Goal: Information Seeking & Learning: Compare options

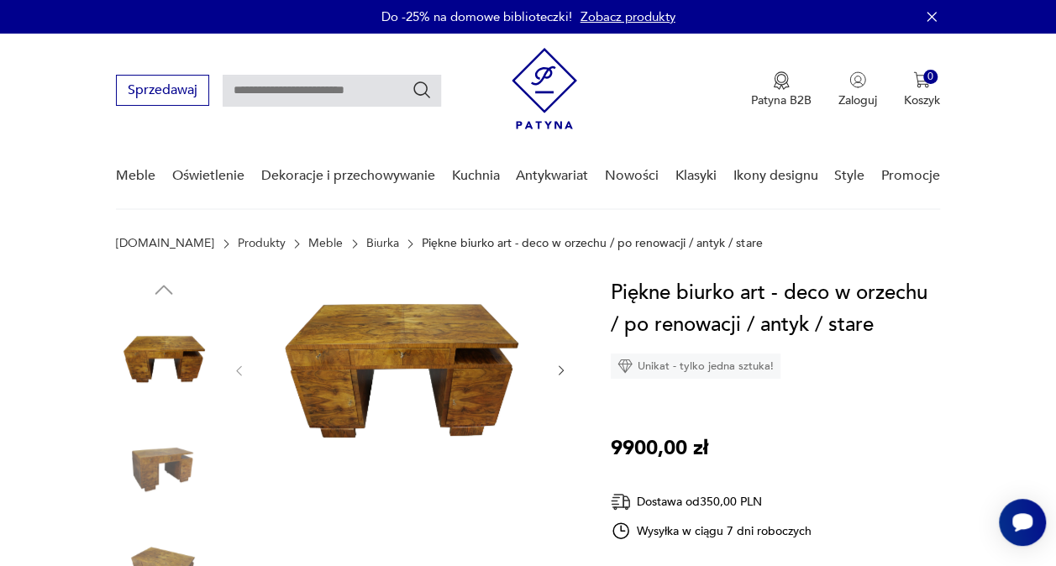
click at [146, 334] on img at bounding box center [164, 359] width 96 height 96
click at [417, 354] on img at bounding box center [400, 369] width 275 height 184
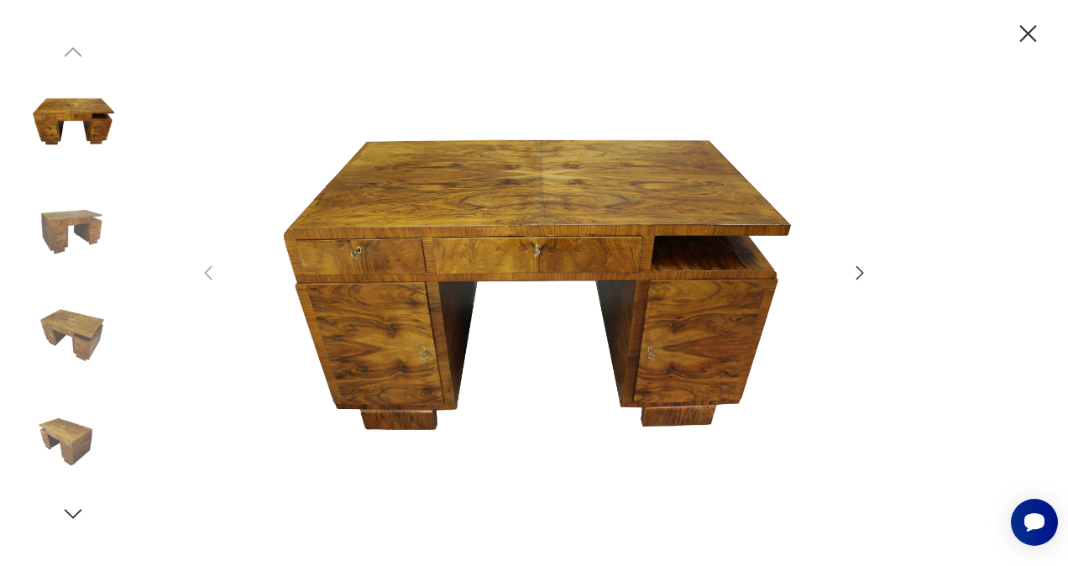
click at [851, 275] on icon "button" at bounding box center [860, 273] width 20 height 20
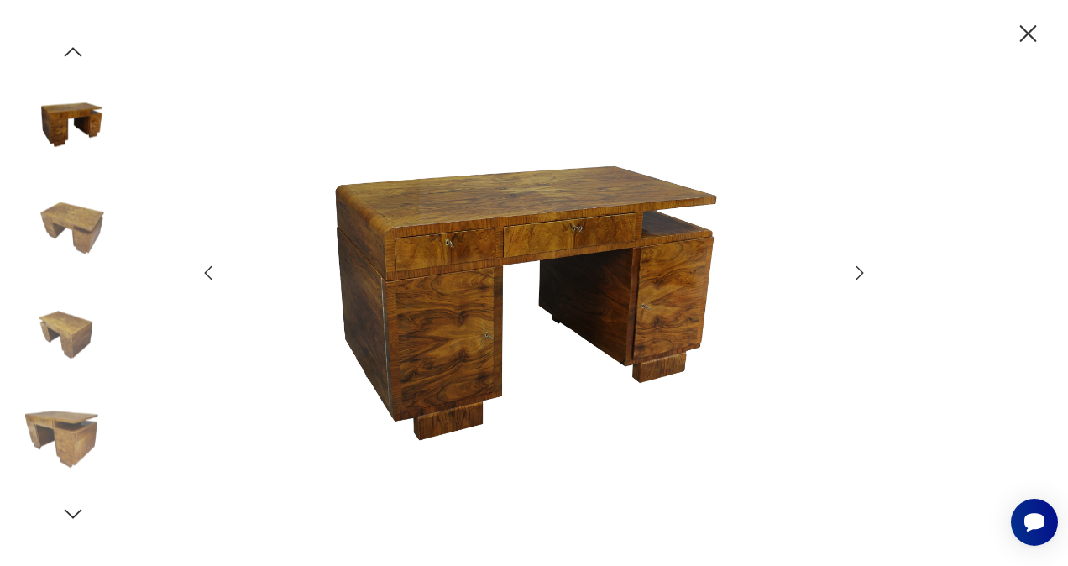
click at [851, 275] on icon "button" at bounding box center [860, 273] width 20 height 20
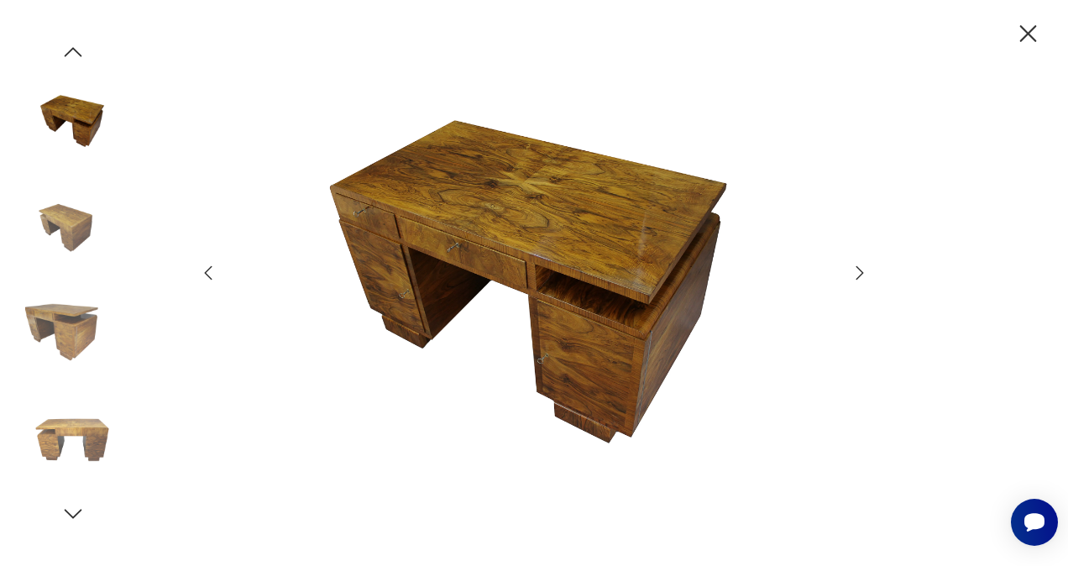
click at [851, 275] on icon "button" at bounding box center [860, 273] width 20 height 20
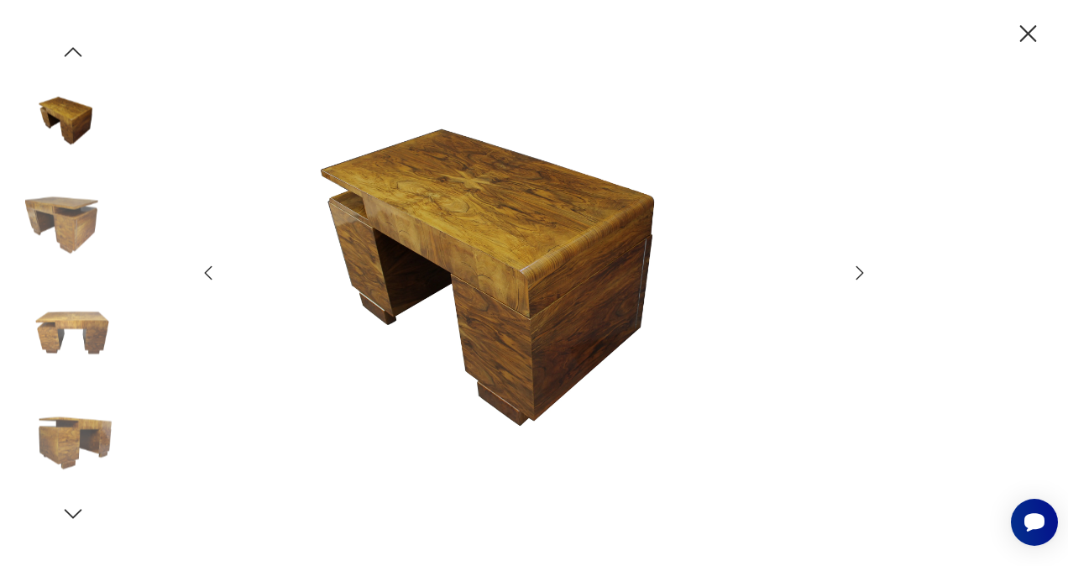
click at [851, 275] on icon "button" at bounding box center [860, 273] width 20 height 20
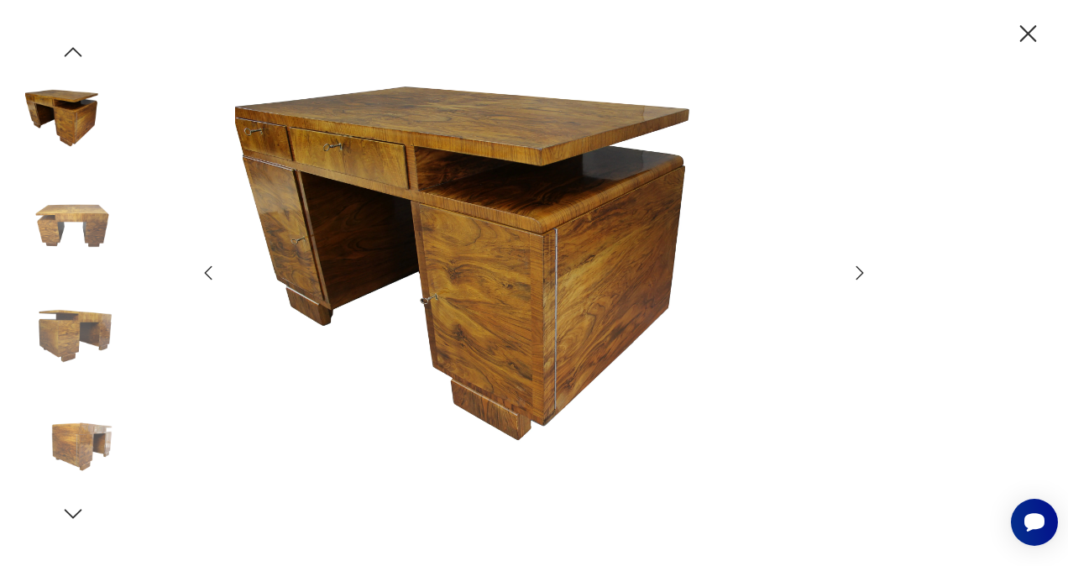
click at [851, 275] on icon "button" at bounding box center [860, 273] width 20 height 20
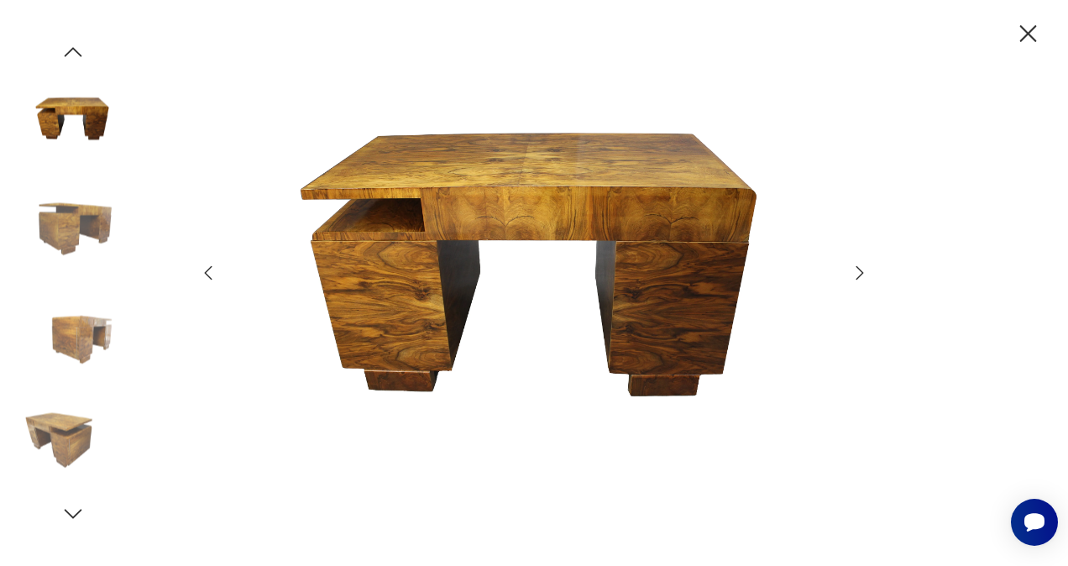
click at [1027, 19] on icon "button" at bounding box center [1028, 33] width 29 height 29
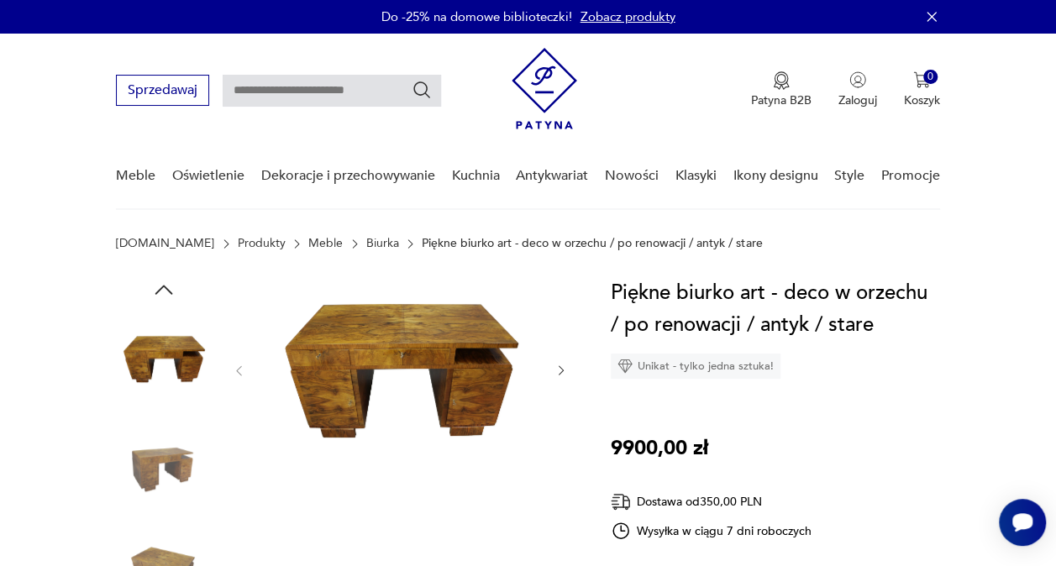
click at [366, 242] on link "Biurka" at bounding box center [382, 243] width 33 height 13
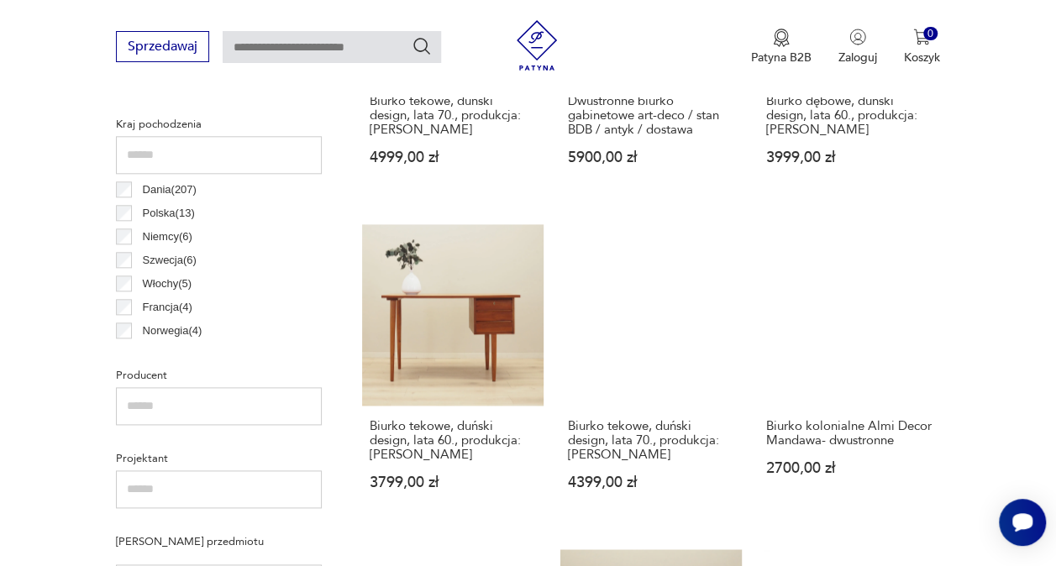
scroll to position [949, 0]
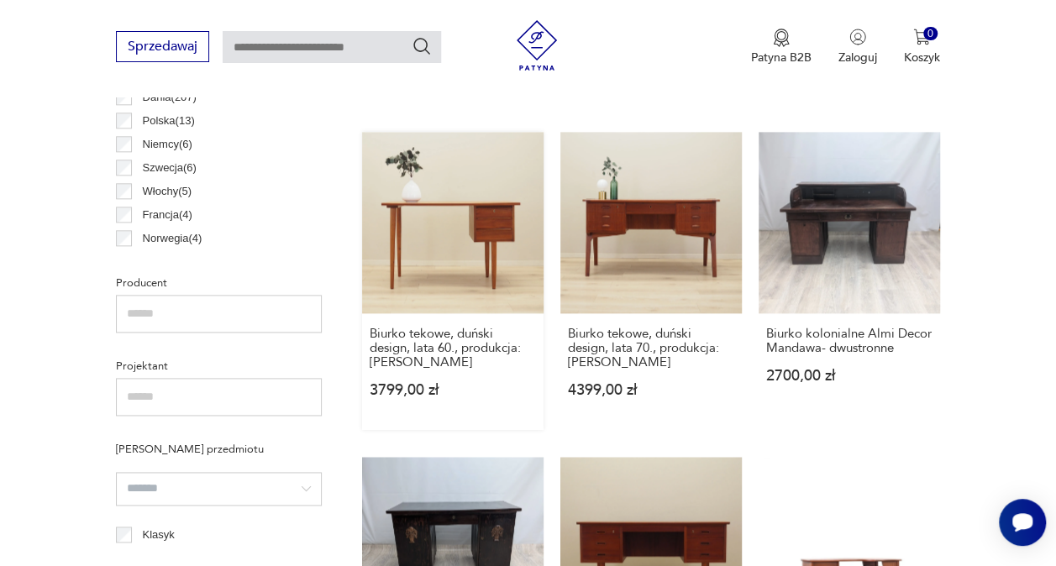
click at [473, 277] on link "Biurko tekowe, duński design, lata 60., produkcja: Dania 3799,00 zł" at bounding box center [452, 281] width 181 height 298
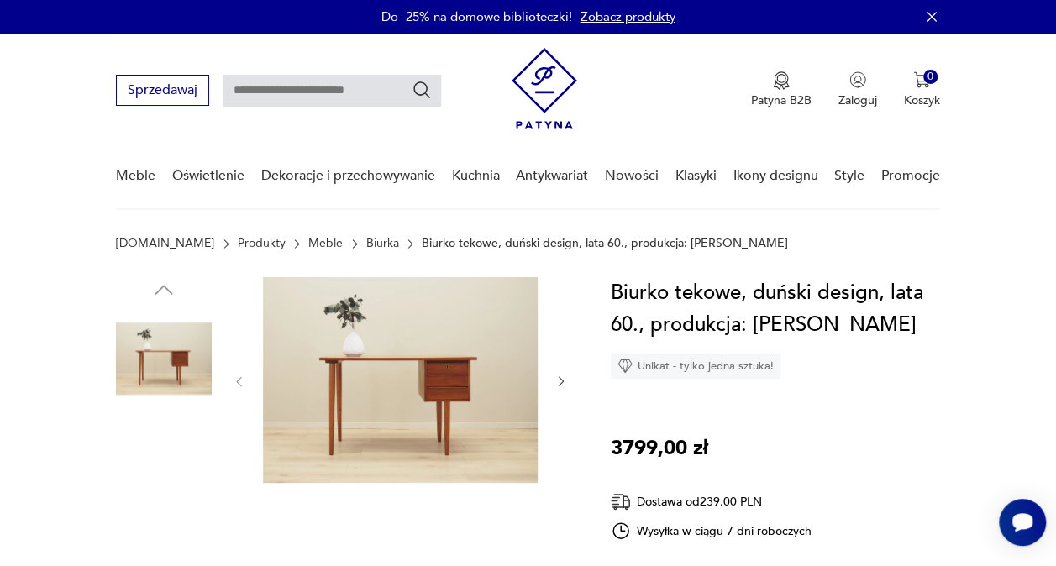
click at [442, 379] on img at bounding box center [400, 380] width 275 height 206
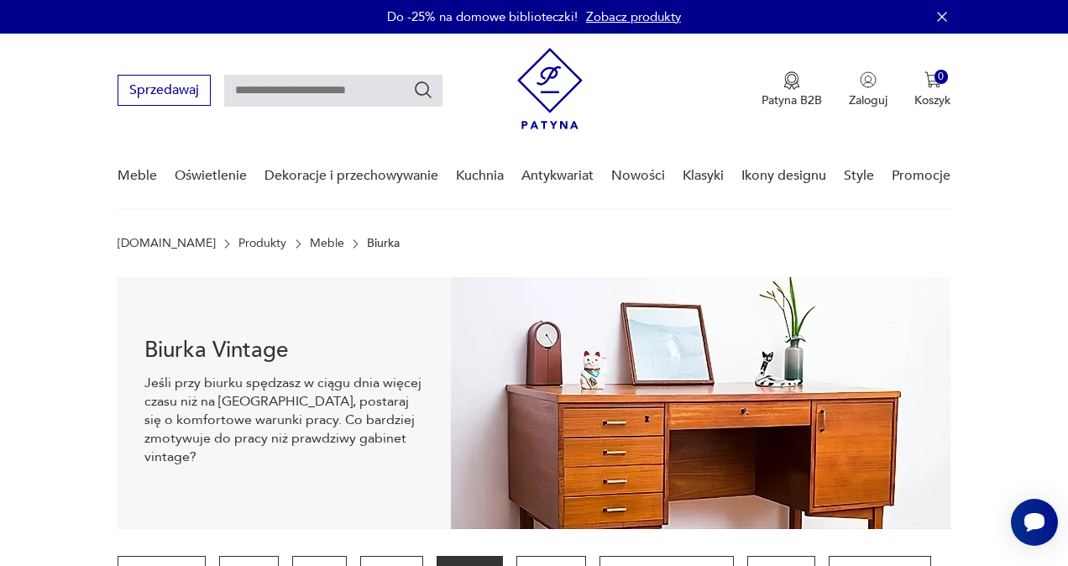
scroll to position [949, 0]
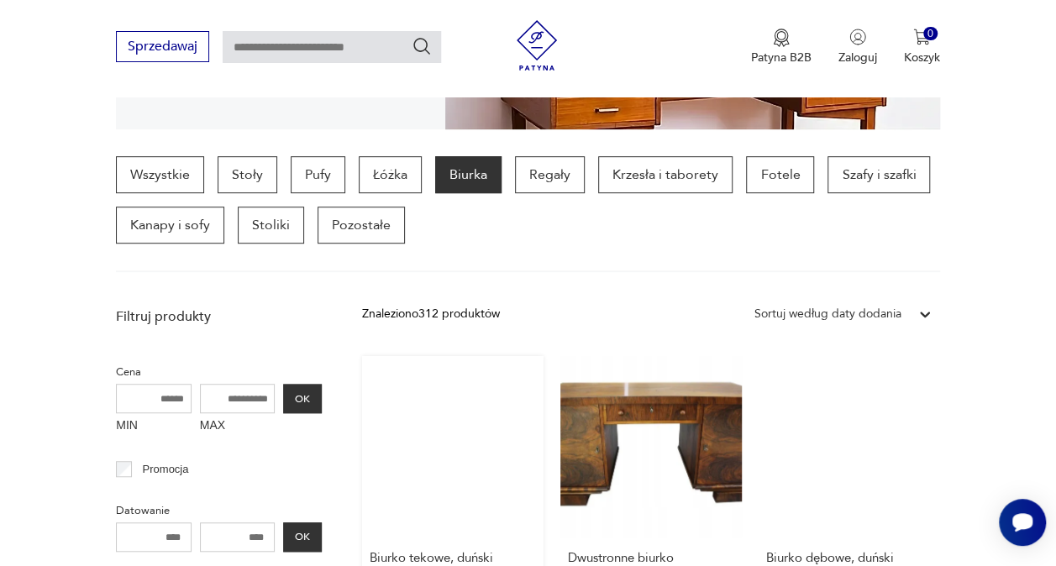
scroll to position [445, 0]
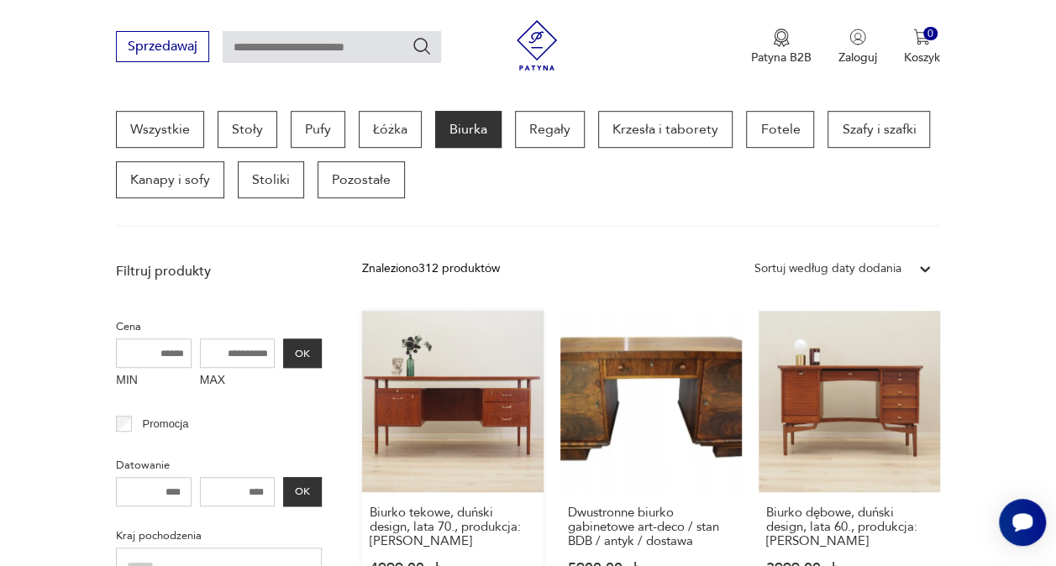
click at [452, 401] on link "Biurko tekowe, duński design, lata 70., produkcja: Dania 4999,00 zł" at bounding box center [452, 460] width 181 height 298
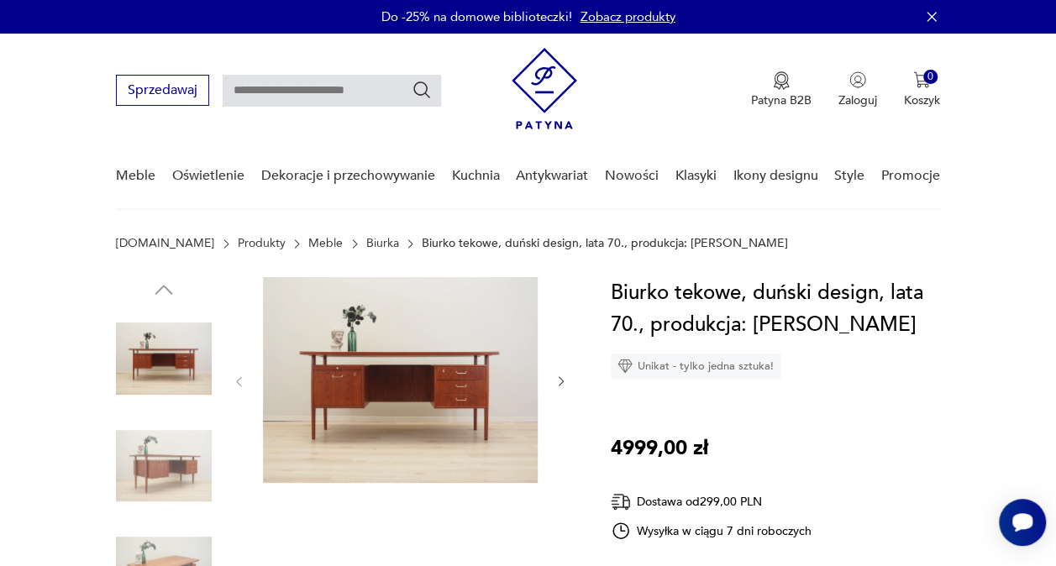
click at [411, 401] on img at bounding box center [400, 380] width 275 height 206
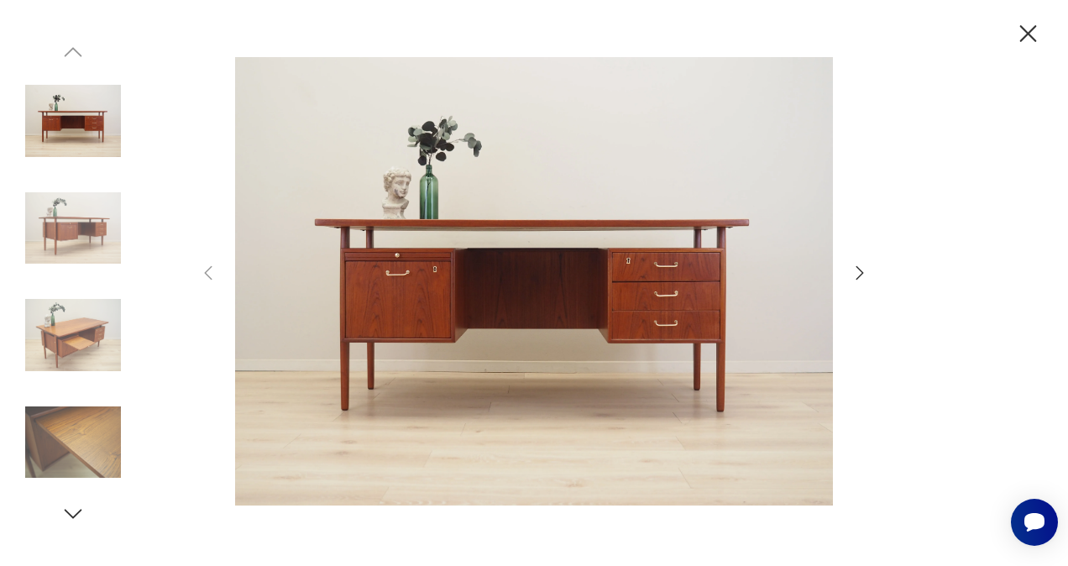
click at [857, 276] on icon "button" at bounding box center [860, 273] width 20 height 20
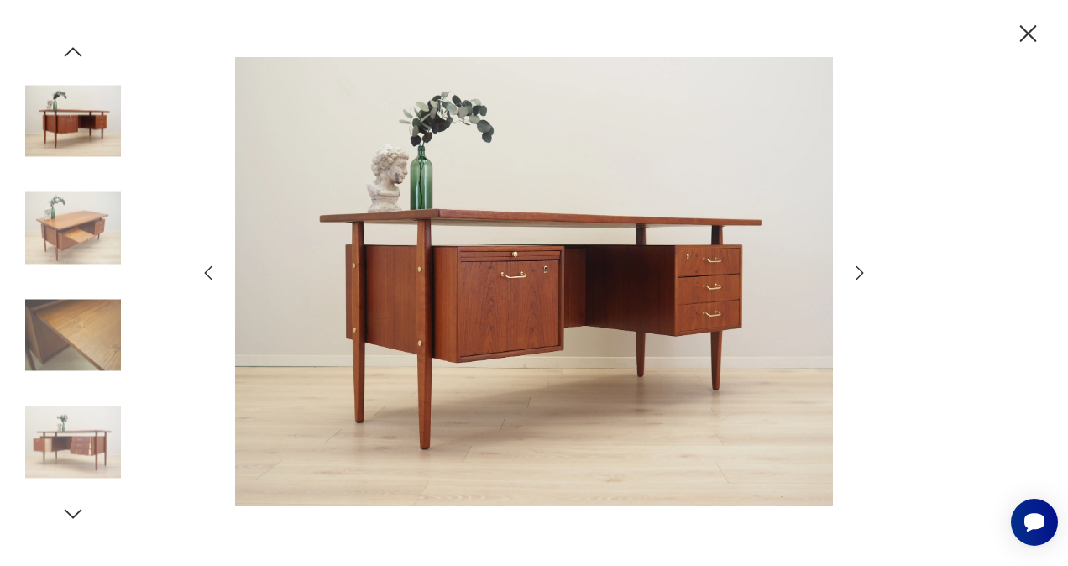
click at [857, 276] on icon "button" at bounding box center [860, 273] width 20 height 20
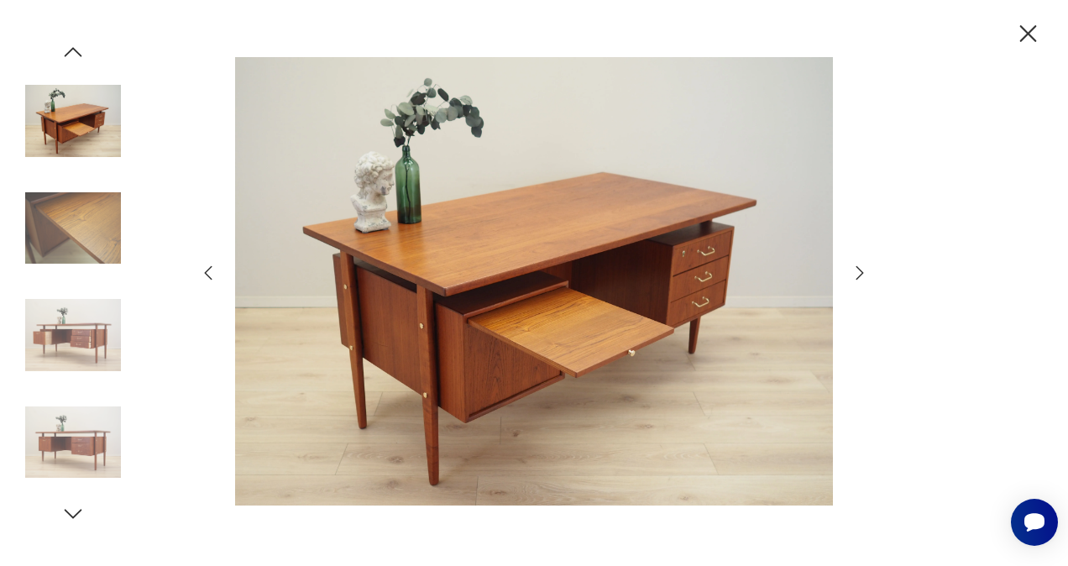
click at [855, 269] on icon "button" at bounding box center [860, 273] width 20 height 20
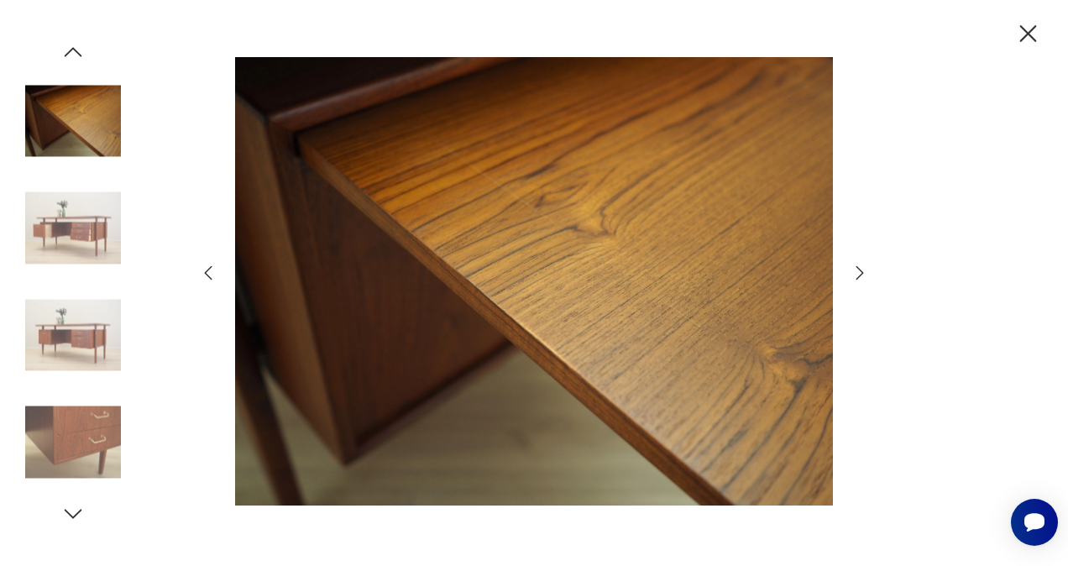
click at [855, 269] on icon "button" at bounding box center [860, 273] width 20 height 20
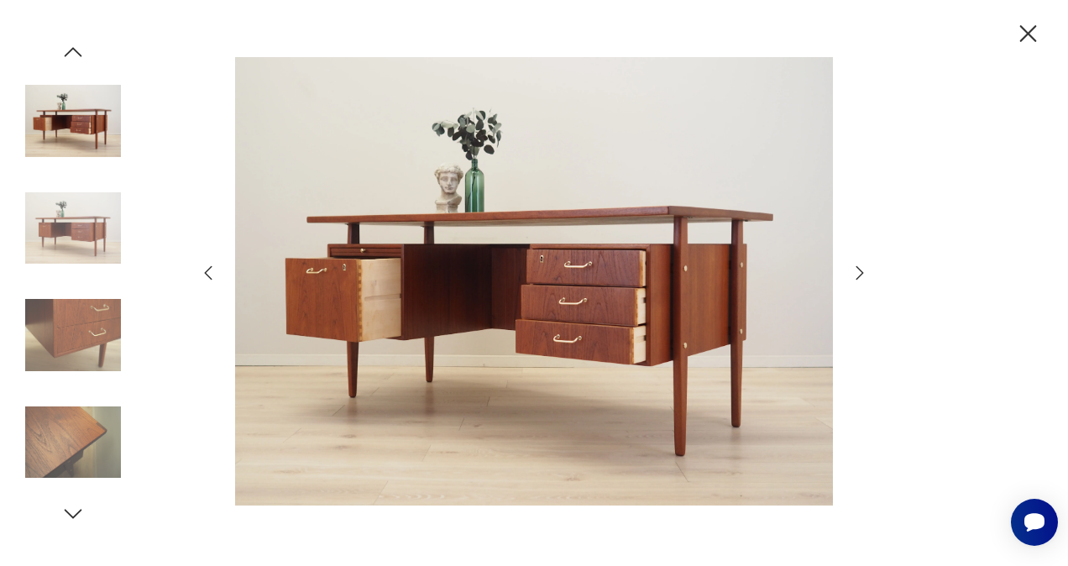
click at [855, 269] on icon "button" at bounding box center [860, 273] width 20 height 20
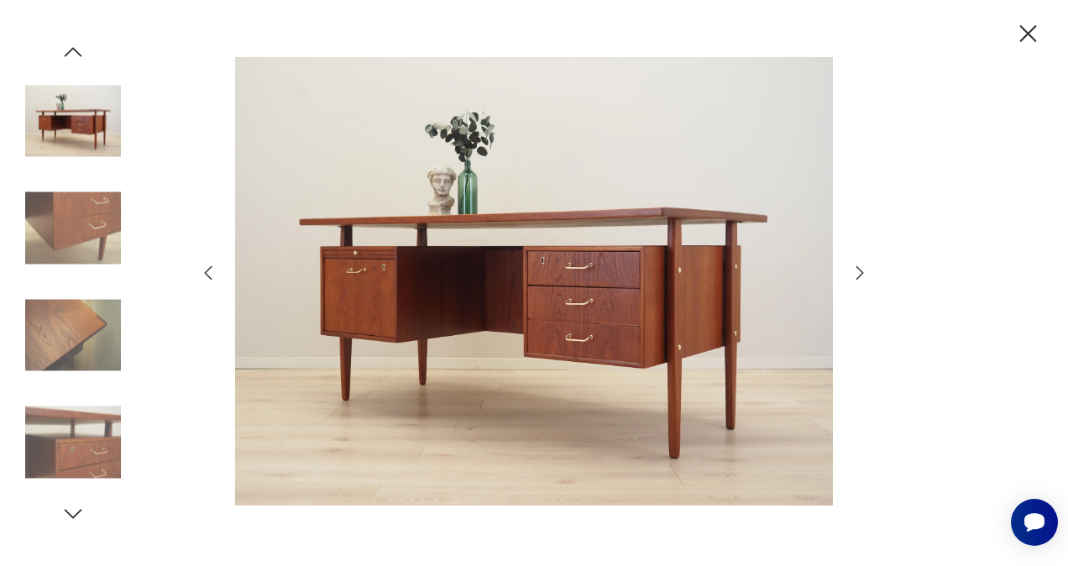
click at [855, 269] on icon "button" at bounding box center [860, 273] width 20 height 20
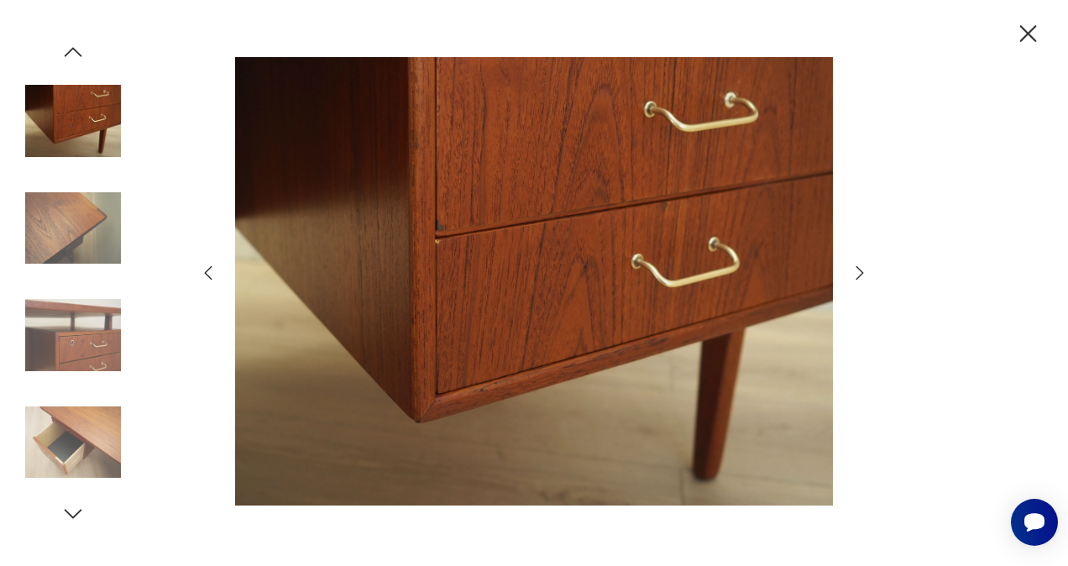
click at [855, 269] on icon "button" at bounding box center [860, 273] width 20 height 20
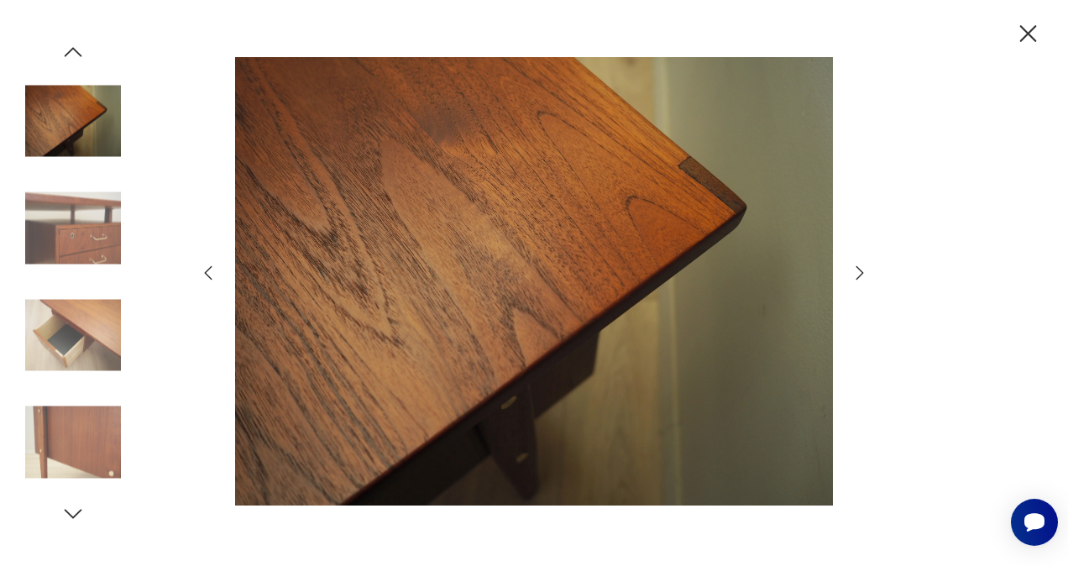
click at [855, 269] on icon "button" at bounding box center [860, 273] width 20 height 20
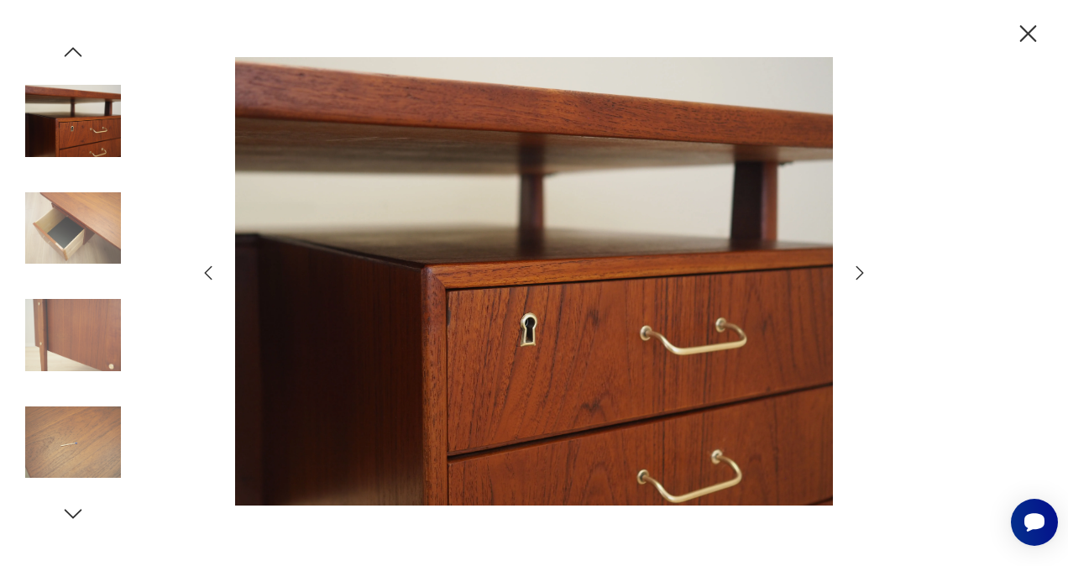
click at [855, 269] on icon "button" at bounding box center [860, 273] width 20 height 20
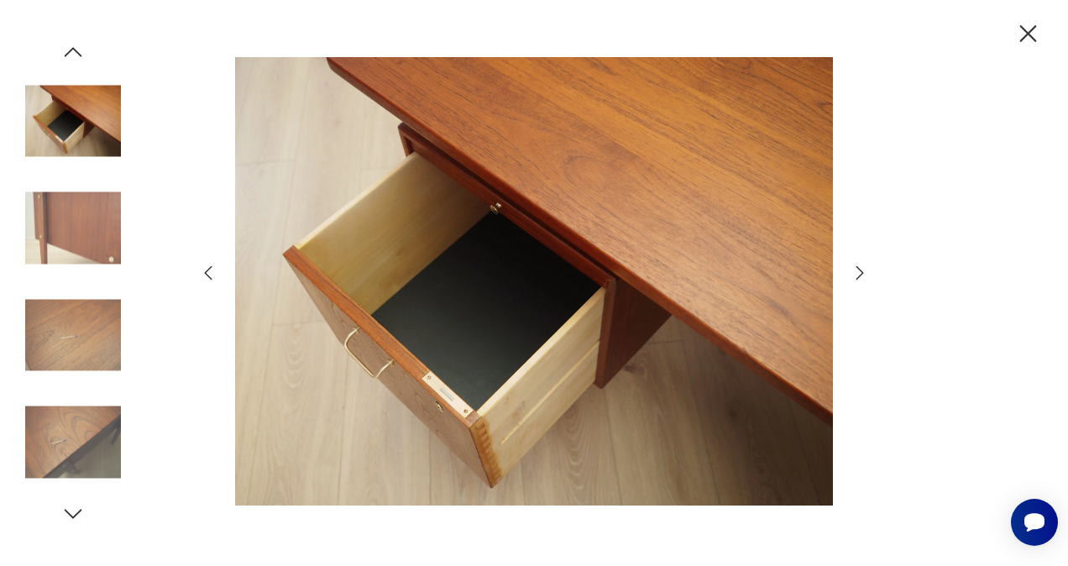
click at [855, 269] on icon "button" at bounding box center [860, 273] width 20 height 20
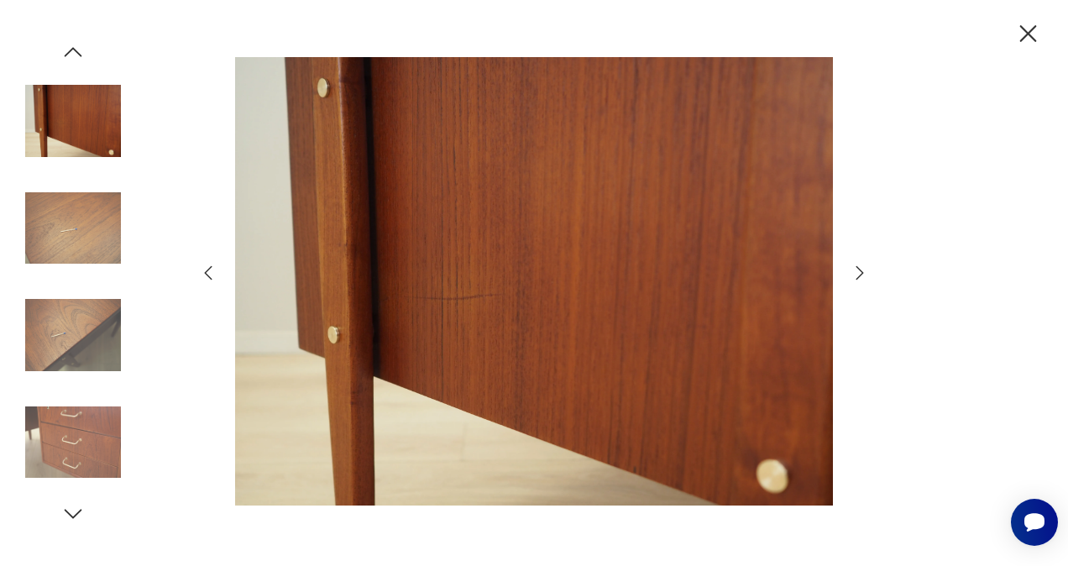
click at [857, 269] on icon "button" at bounding box center [860, 273] width 20 height 20
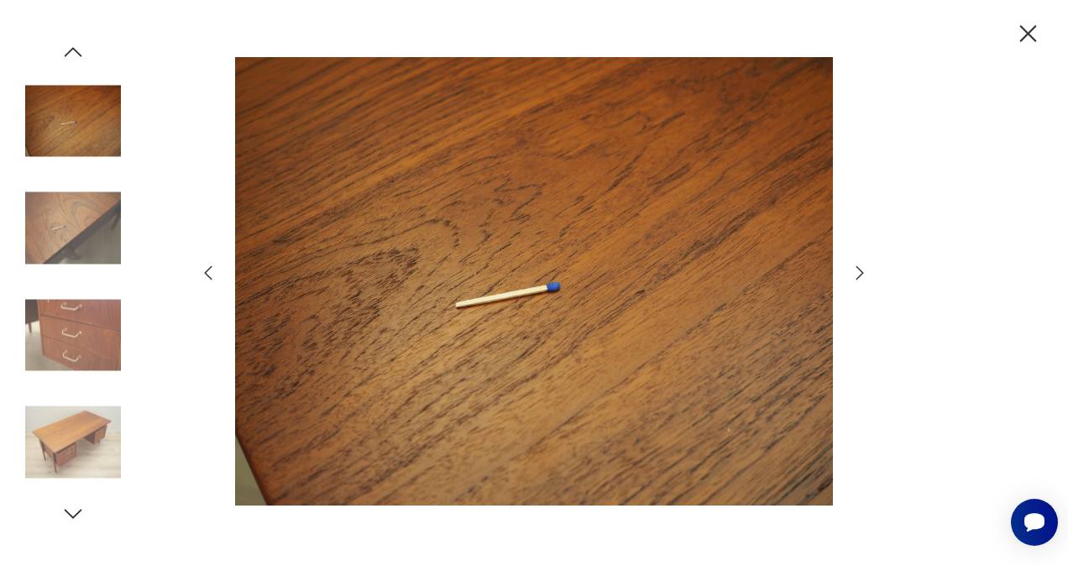
click at [857, 269] on icon "button" at bounding box center [860, 273] width 20 height 20
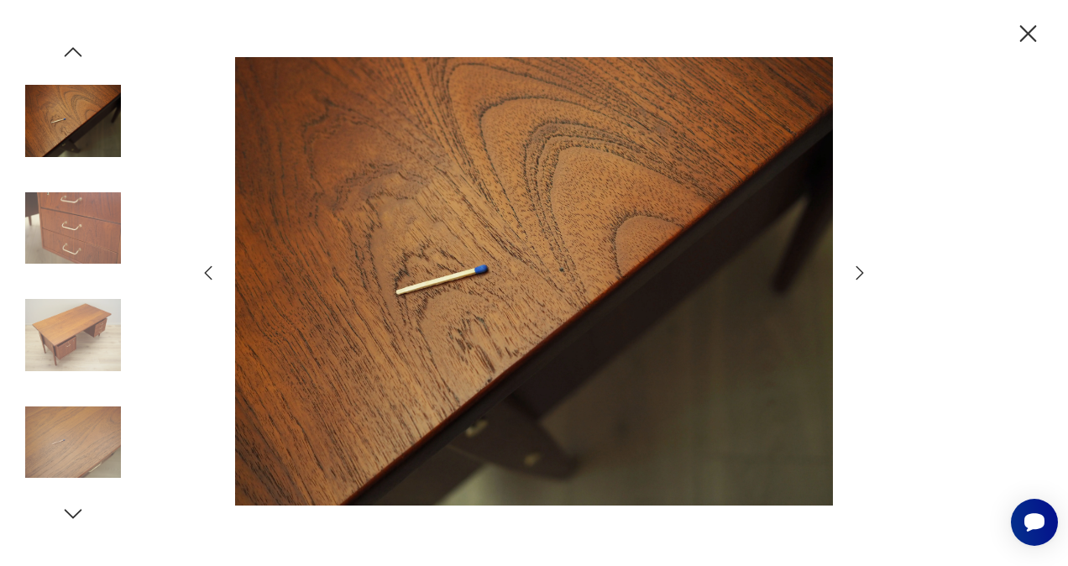
click at [857, 269] on icon "button" at bounding box center [860, 273] width 20 height 20
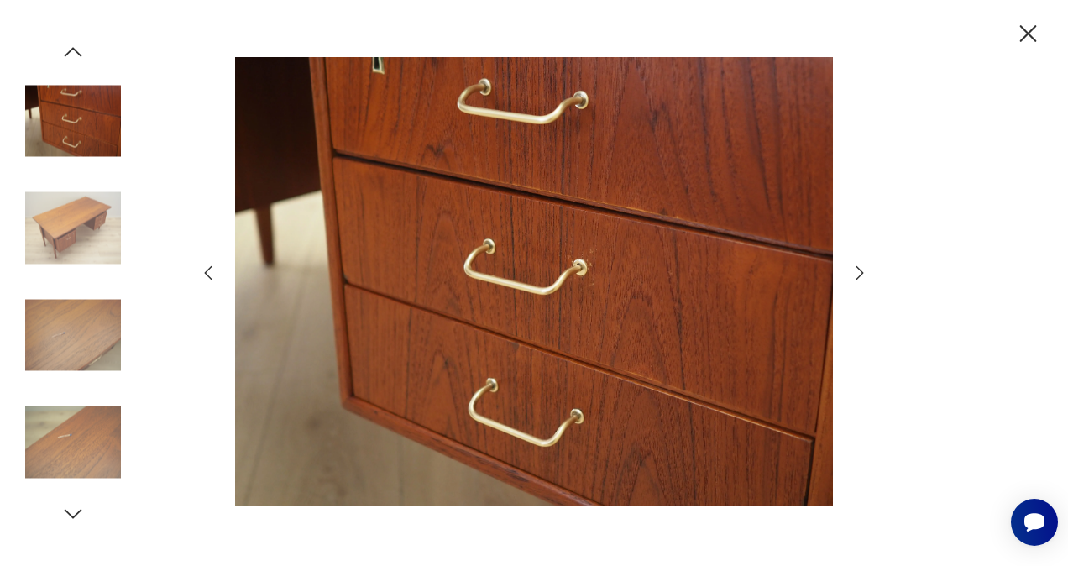
click at [857, 269] on icon "button" at bounding box center [860, 273] width 20 height 20
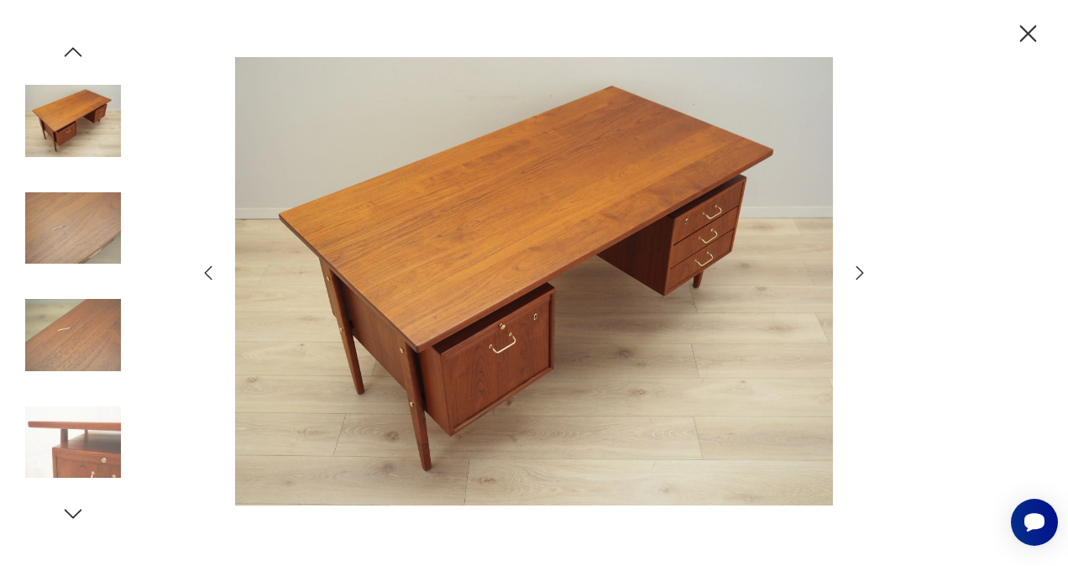
click at [1024, 37] on icon "button" at bounding box center [1028, 33] width 17 height 17
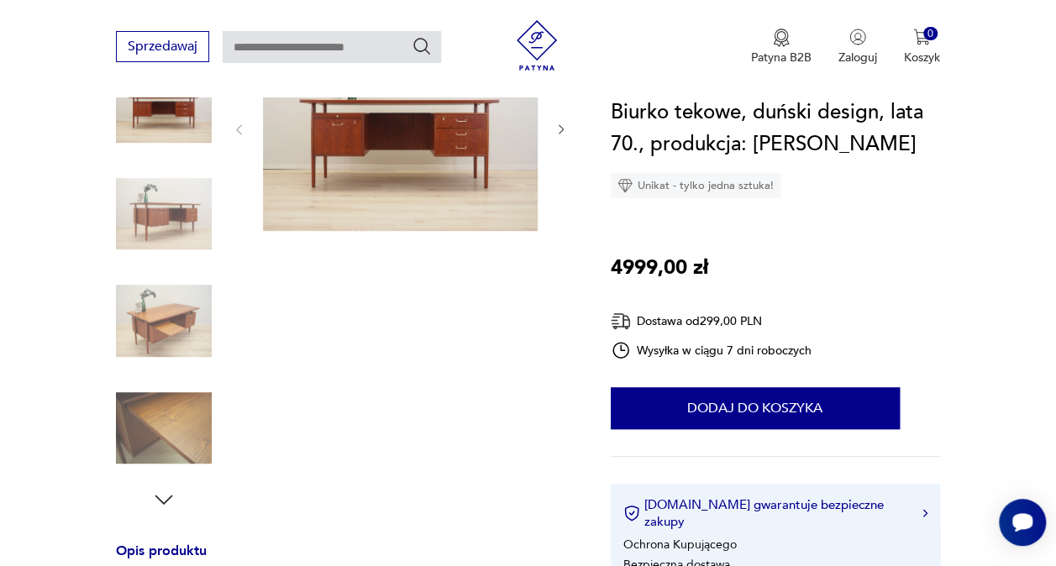
scroll to position [588, 0]
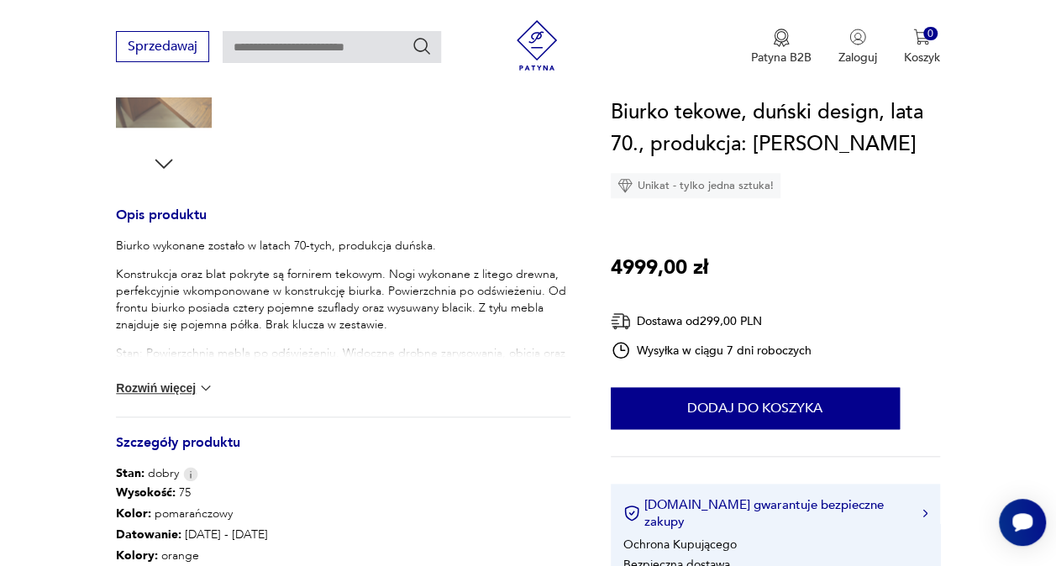
click at [192, 380] on button "Rozwiń więcej" at bounding box center [164, 388] width 97 height 17
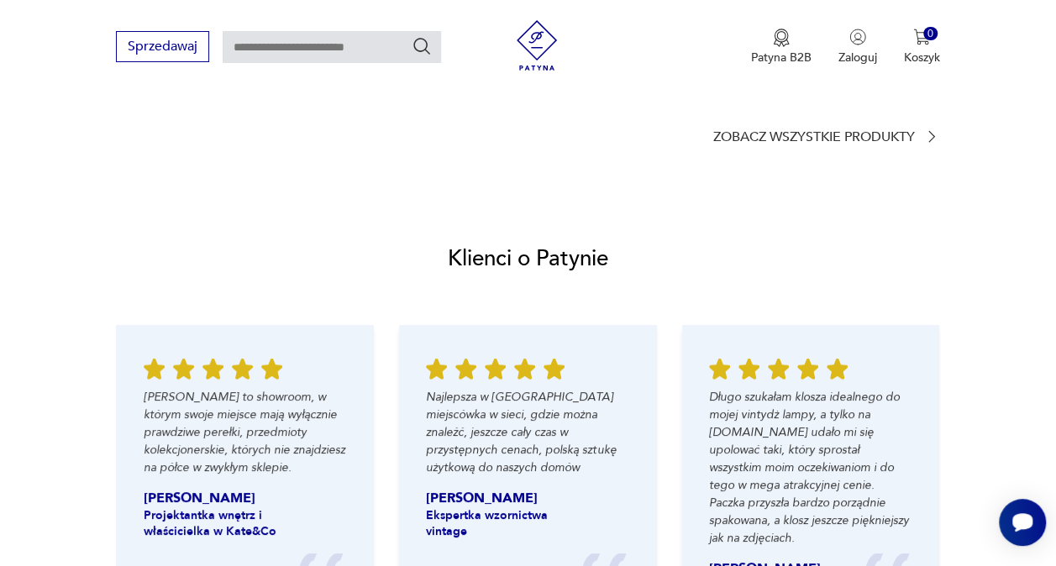
scroll to position [2015, 0]
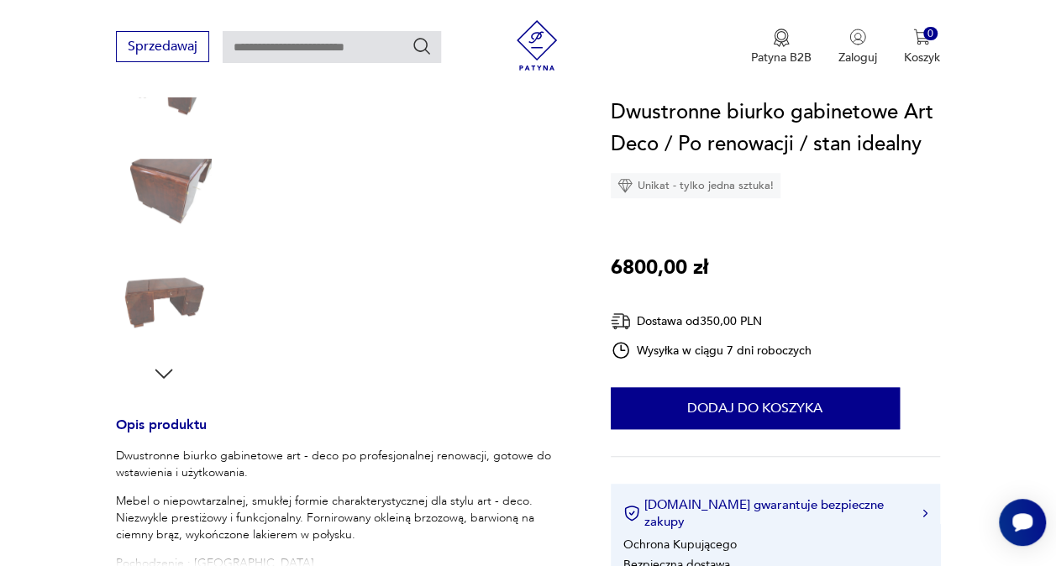
scroll to position [504, 0]
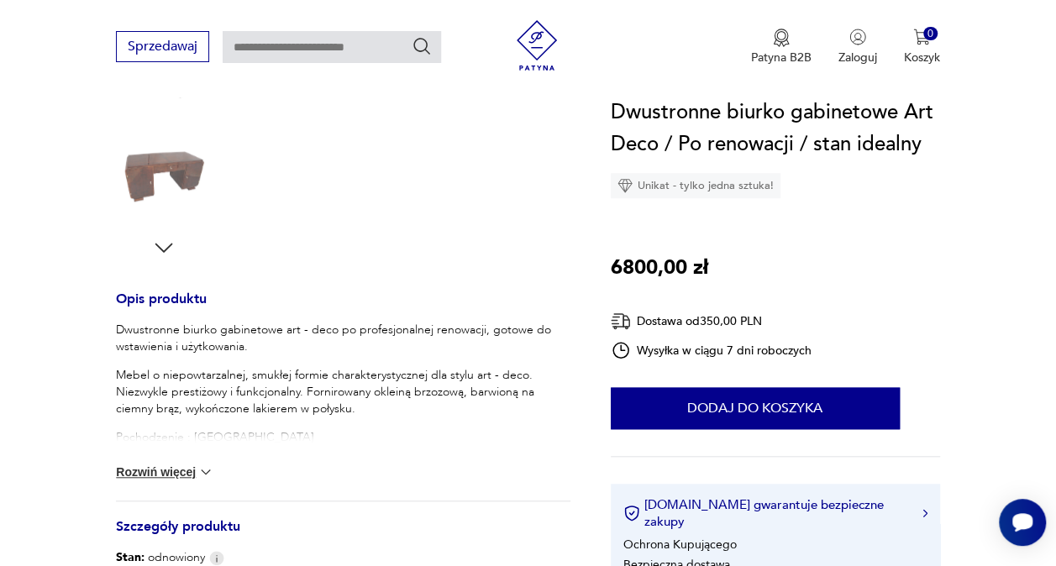
click at [156, 466] on button "Rozwiń więcej" at bounding box center [164, 472] width 97 height 17
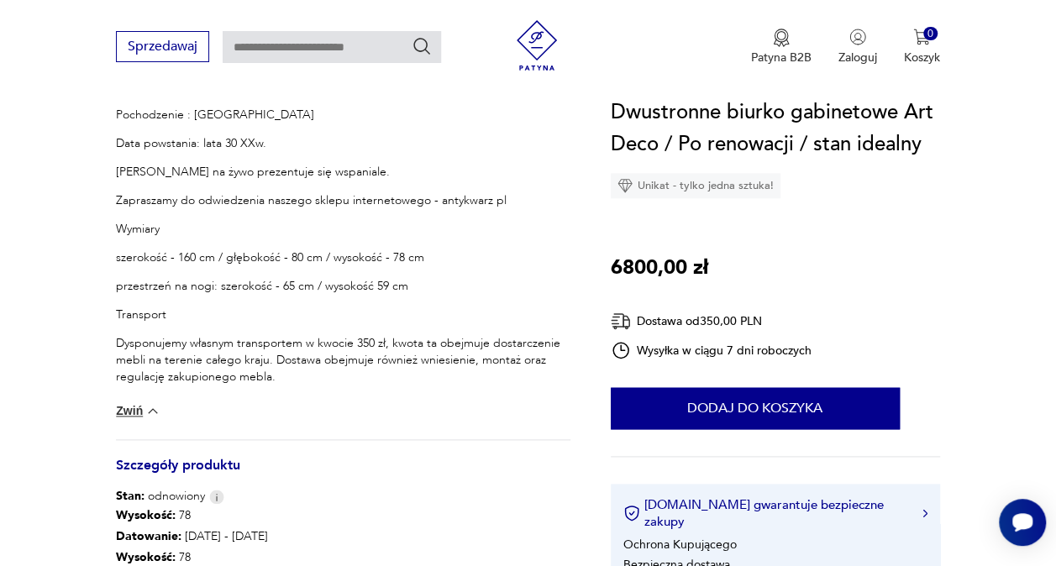
scroll to position [756, 0]
